Goal: Task Accomplishment & Management: Manage account settings

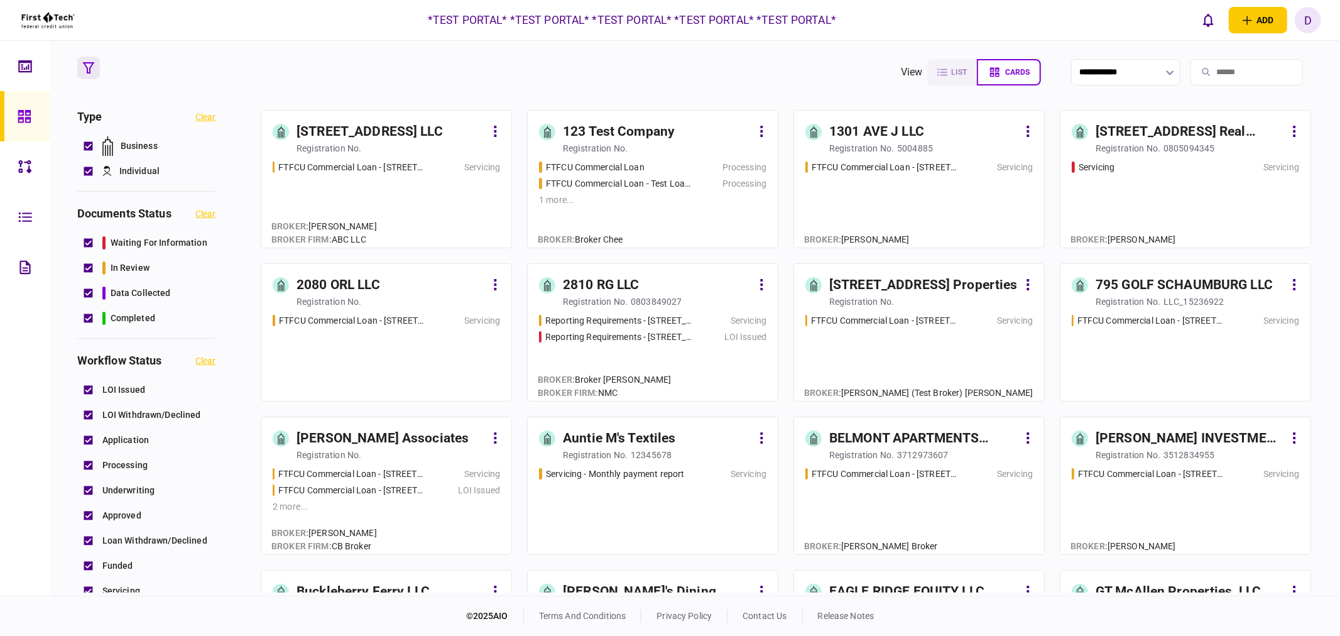
click at [1305, 20] on div "d" at bounding box center [1308, 20] width 26 height 26
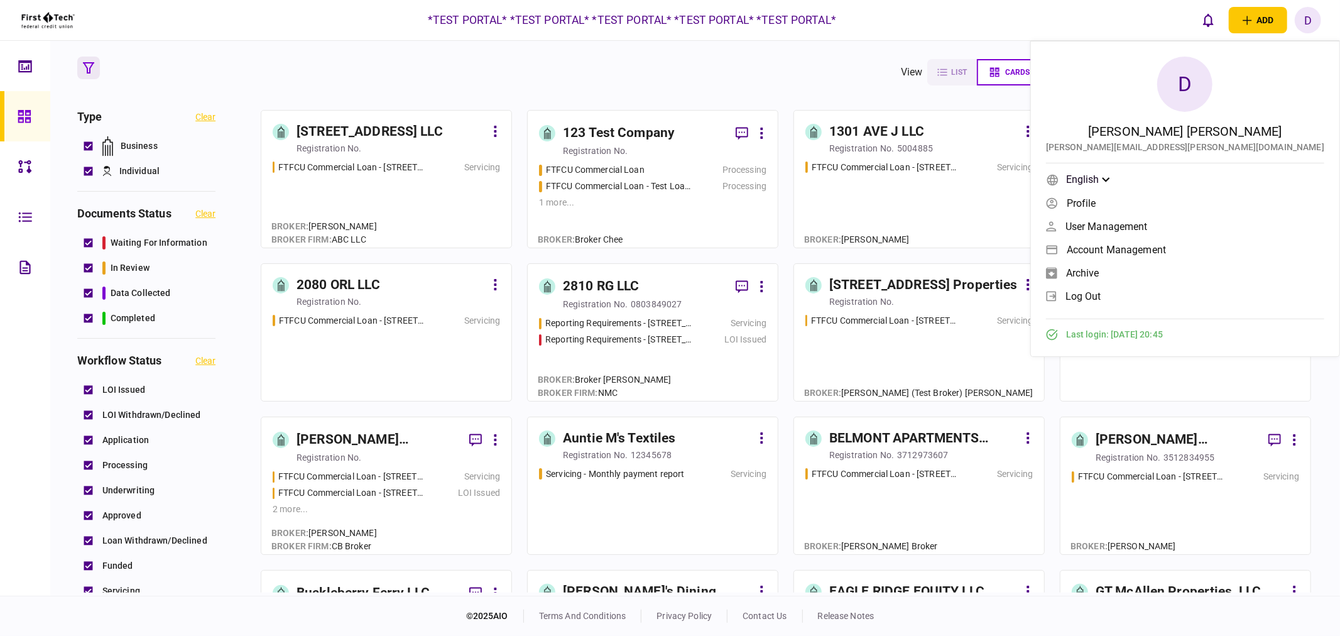
click at [1102, 292] on span "log out" at bounding box center [1084, 296] width 36 height 11
